Goal: Information Seeking & Learning: Find specific page/section

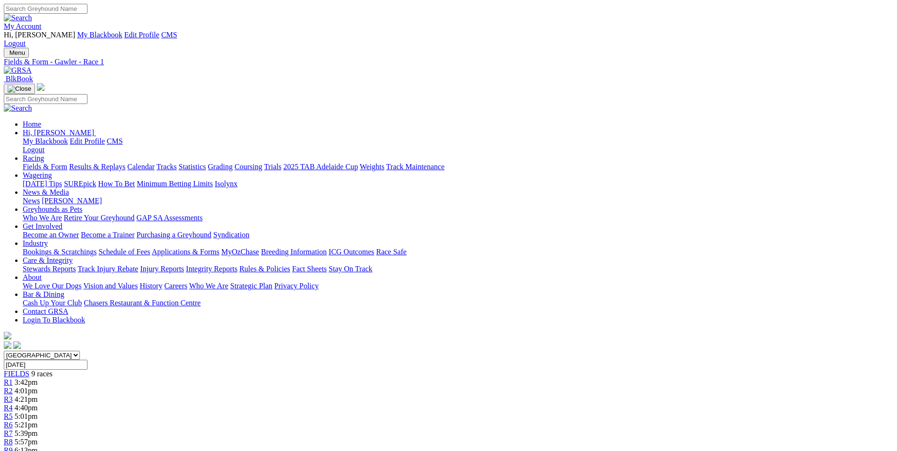
click at [44, 154] on link "Racing" at bounding box center [33, 158] width 21 height 8
click at [32, 66] on img at bounding box center [18, 70] width 28 height 9
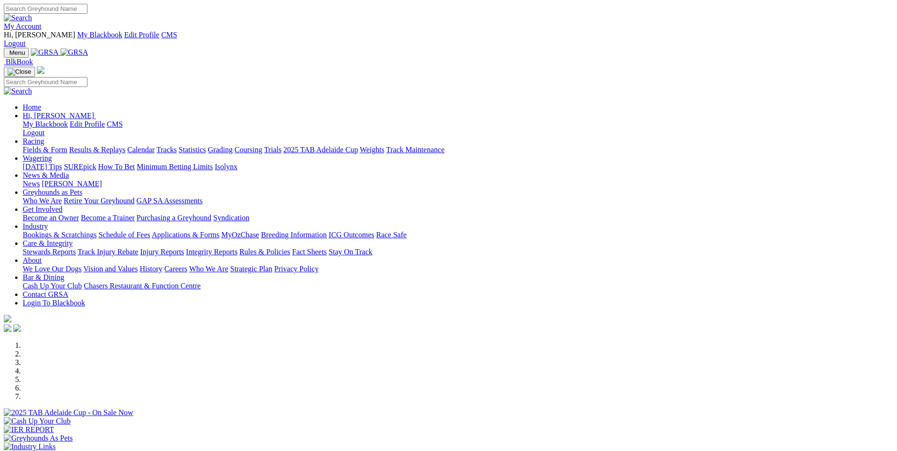
click at [44, 137] on link "Racing" at bounding box center [33, 141] width 21 height 8
click at [96, 163] on link "SUREpick" at bounding box center [80, 167] width 32 height 8
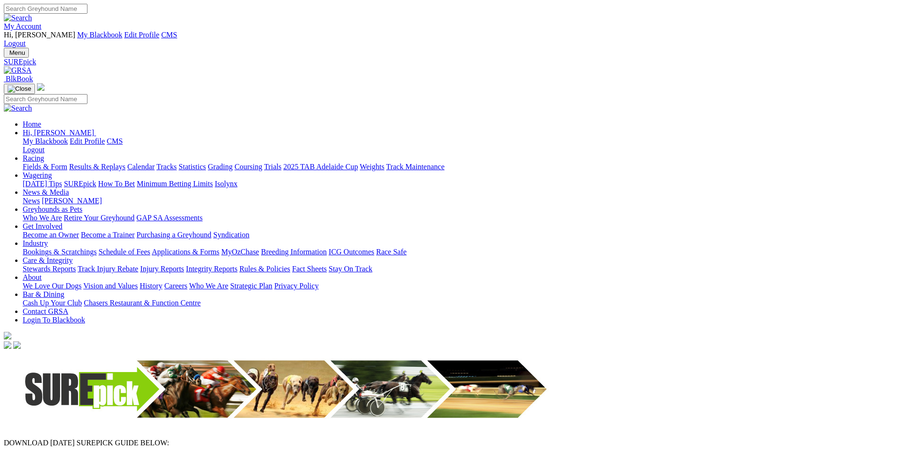
click at [32, 66] on link at bounding box center [18, 70] width 28 height 8
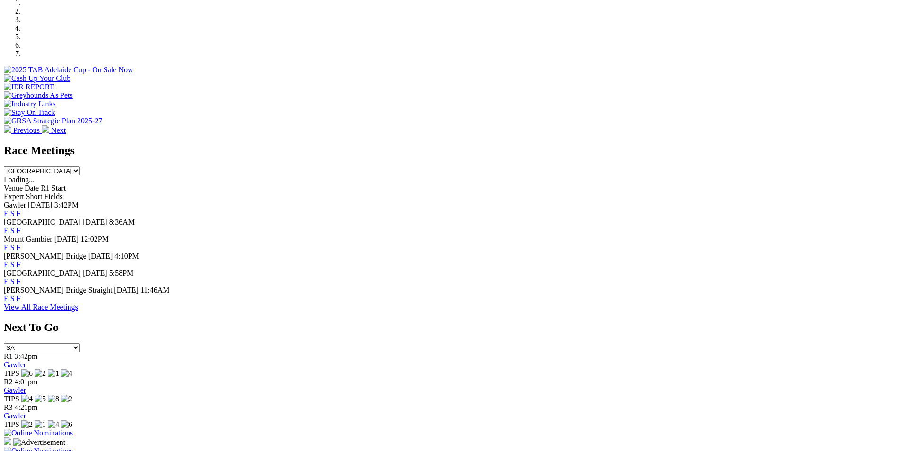
scroll to position [425, 0]
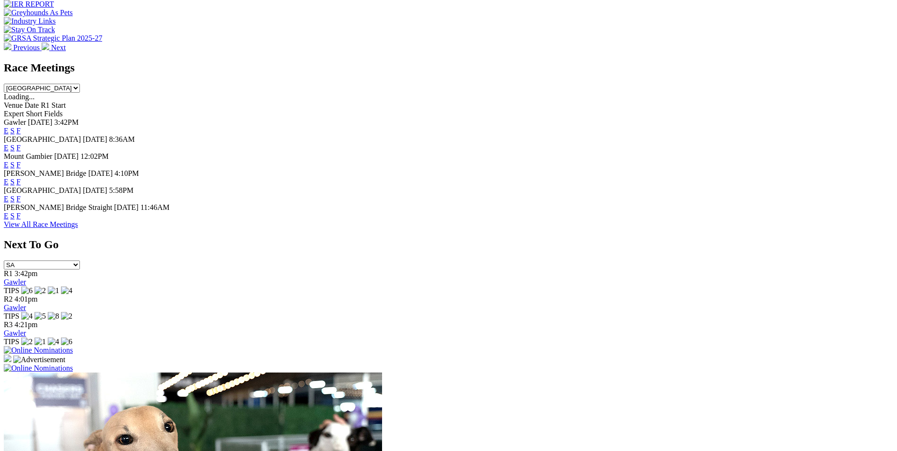
click at [78, 220] on link "View All Race Meetings" at bounding box center [41, 224] width 74 height 8
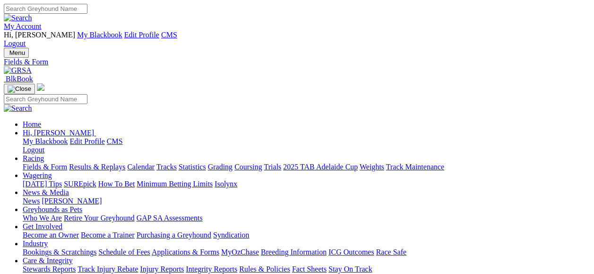
click at [48, 239] on link "Industry" at bounding box center [35, 243] width 25 height 8
click at [73, 256] on link "Care & Integrity" at bounding box center [48, 260] width 50 height 8
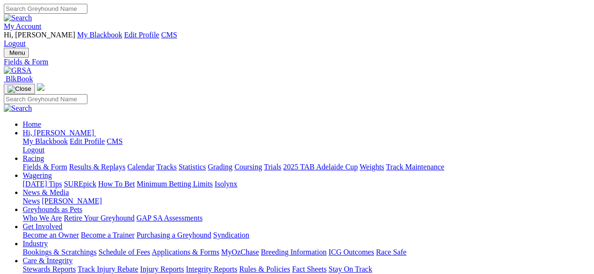
click at [73, 256] on link "Care & Integrity" at bounding box center [48, 260] width 50 height 8
click at [48, 239] on link "Industry" at bounding box center [35, 243] width 25 height 8
click at [62, 222] on link "Get Involved" at bounding box center [43, 226] width 40 height 8
click at [82, 205] on link "Greyhounds as Pets" at bounding box center [53, 209] width 60 height 8
click at [69, 188] on link "News & Media" at bounding box center [46, 192] width 46 height 8
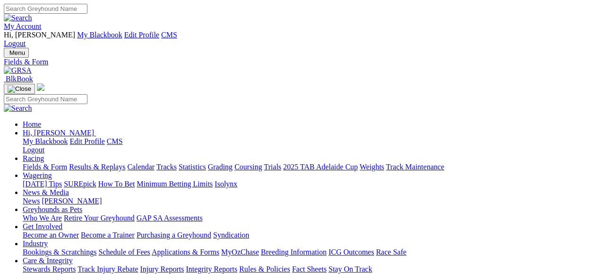
click at [52, 171] on link "Wagering" at bounding box center [37, 175] width 29 height 8
click at [44, 154] on link "Racing" at bounding box center [33, 158] width 21 height 8
click at [42, 273] on link "About" at bounding box center [32, 277] width 19 height 8
click at [26, 163] on link "Fields & Form" at bounding box center [45, 167] width 44 height 8
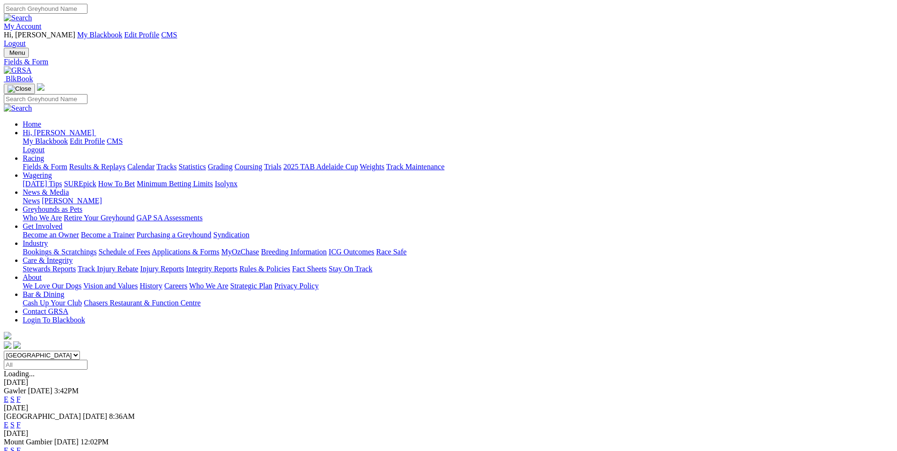
click at [73, 256] on link "Care & Integrity" at bounding box center [48, 260] width 50 height 8
click at [48, 239] on link "Industry" at bounding box center [35, 243] width 25 height 8
click at [67, 163] on link "Fields & Form" at bounding box center [45, 167] width 44 height 8
click at [62, 222] on link "Get Involved" at bounding box center [43, 226] width 40 height 8
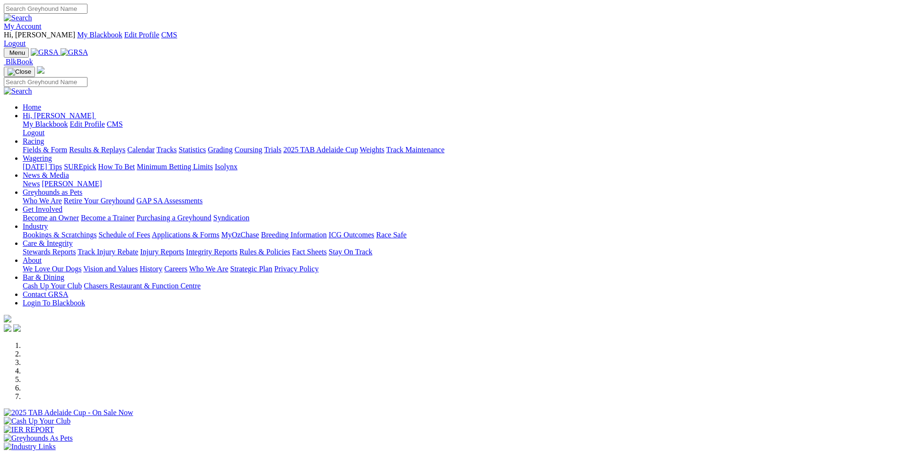
click at [48, 222] on link "Industry" at bounding box center [35, 226] width 25 height 8
click at [219, 231] on link "Applications & Forms" at bounding box center [186, 235] width 68 height 8
